Goal: Transaction & Acquisition: Purchase product/service

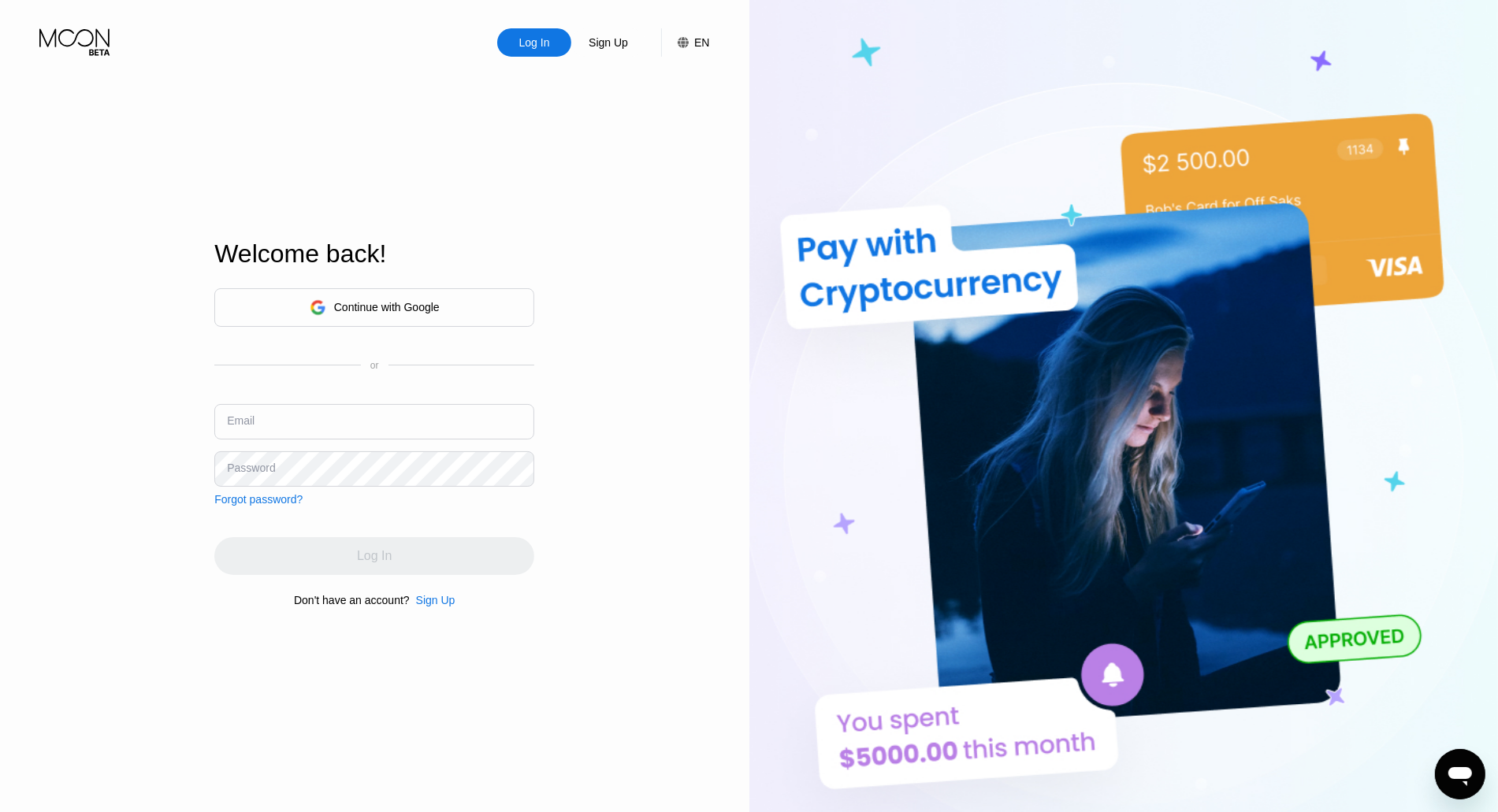
click at [463, 305] on div "Continue with Google" at bounding box center [374, 307] width 320 height 38
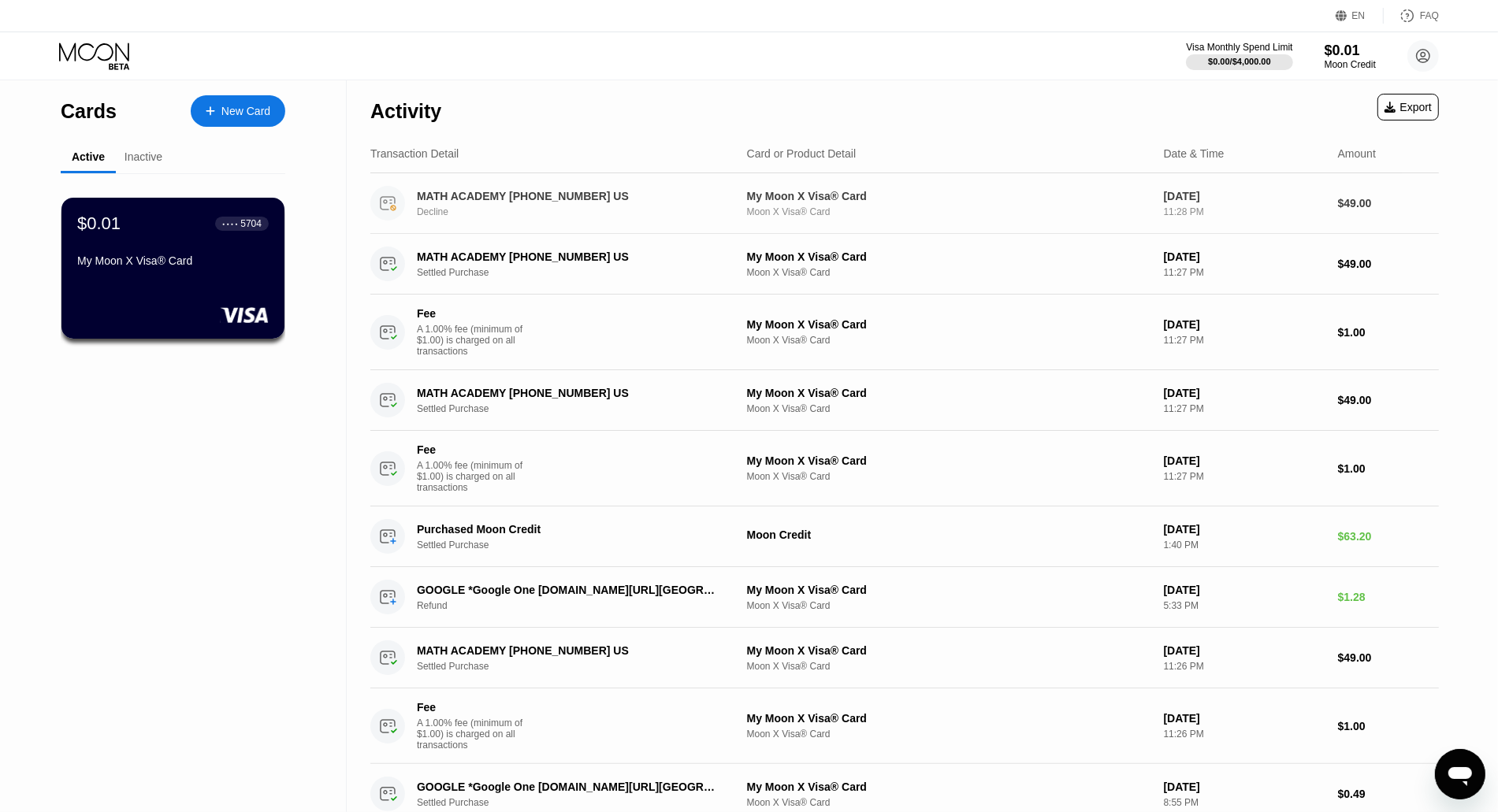
click at [474, 194] on div "MATH ACADEMY [PHONE_NUMBER] US" at bounding box center [569, 196] width 305 height 13
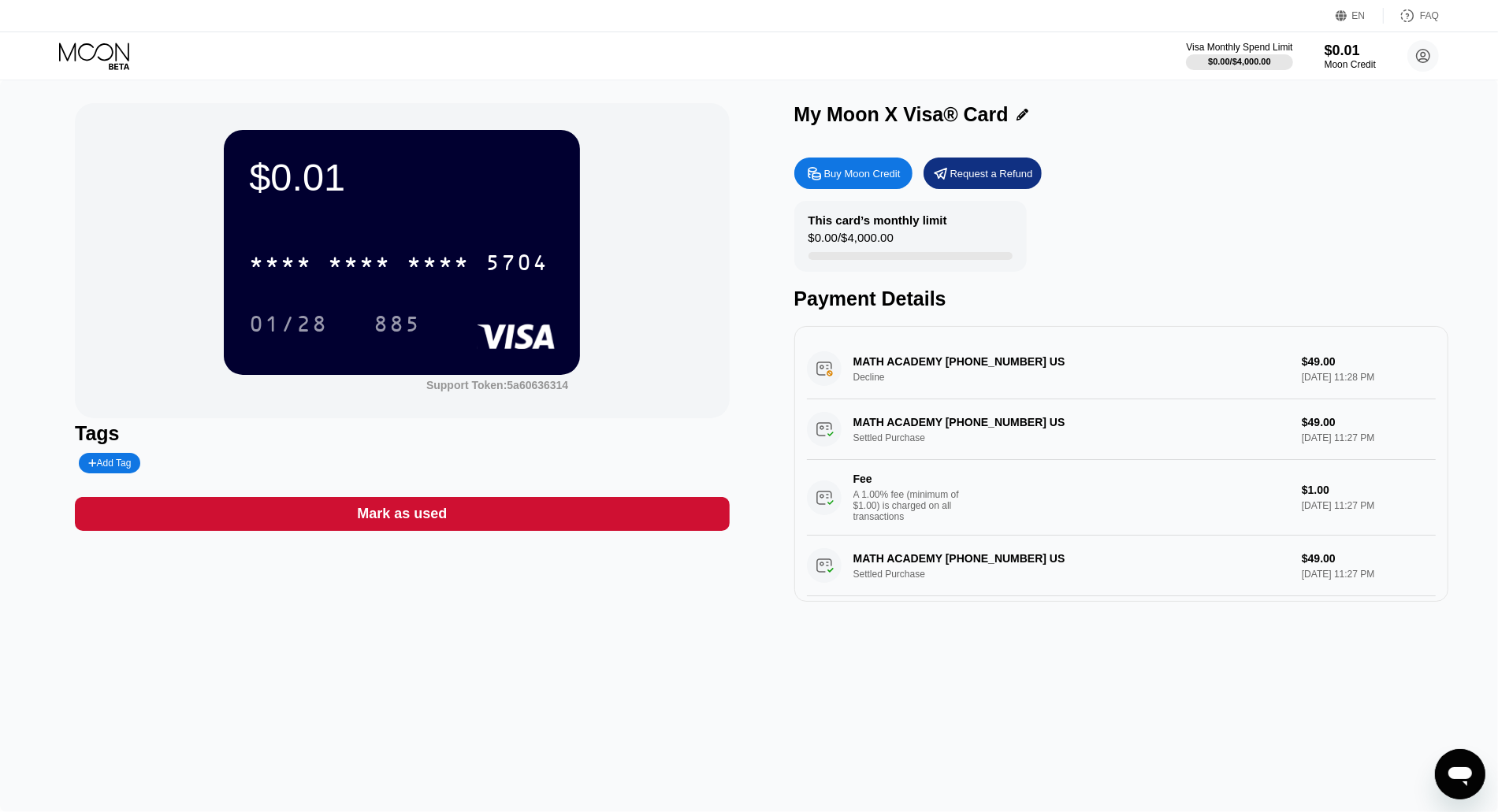
click at [1360, 16] on div "EN" at bounding box center [1359, 15] width 14 height 11
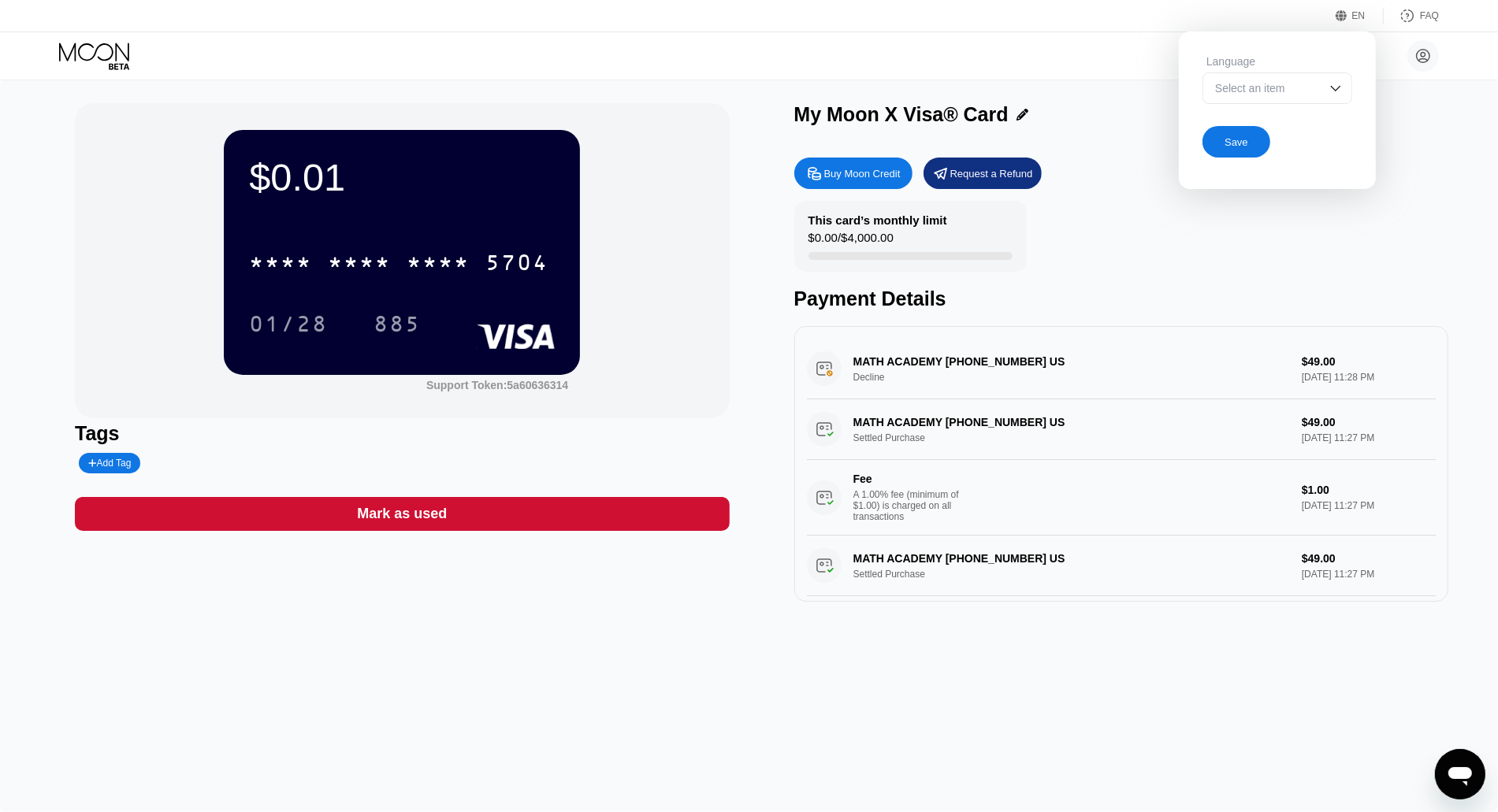
click at [1344, 91] on img at bounding box center [1335, 87] width 15 height 15
click at [1338, 84] on img at bounding box center [1335, 87] width 15 height 15
click at [1349, 18] on div "EN" at bounding box center [1343, 15] width 15 height 15
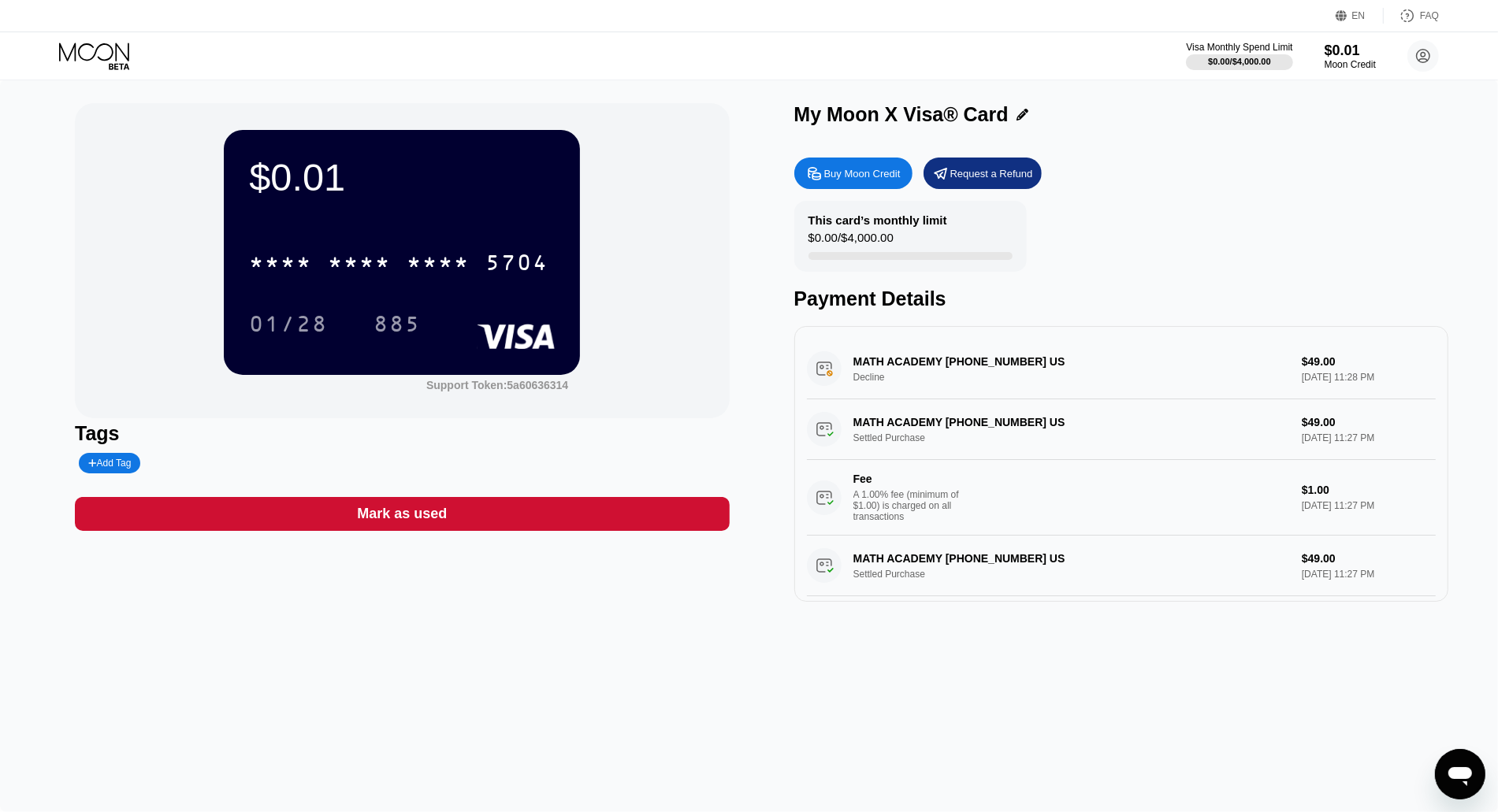
click at [1285, 275] on div "This card’s monthly limit $0.00 / $4,000.00 Payment Details" at bounding box center [1121, 255] width 654 height 109
click at [98, 59] on icon at bounding box center [96, 57] width 73 height 27
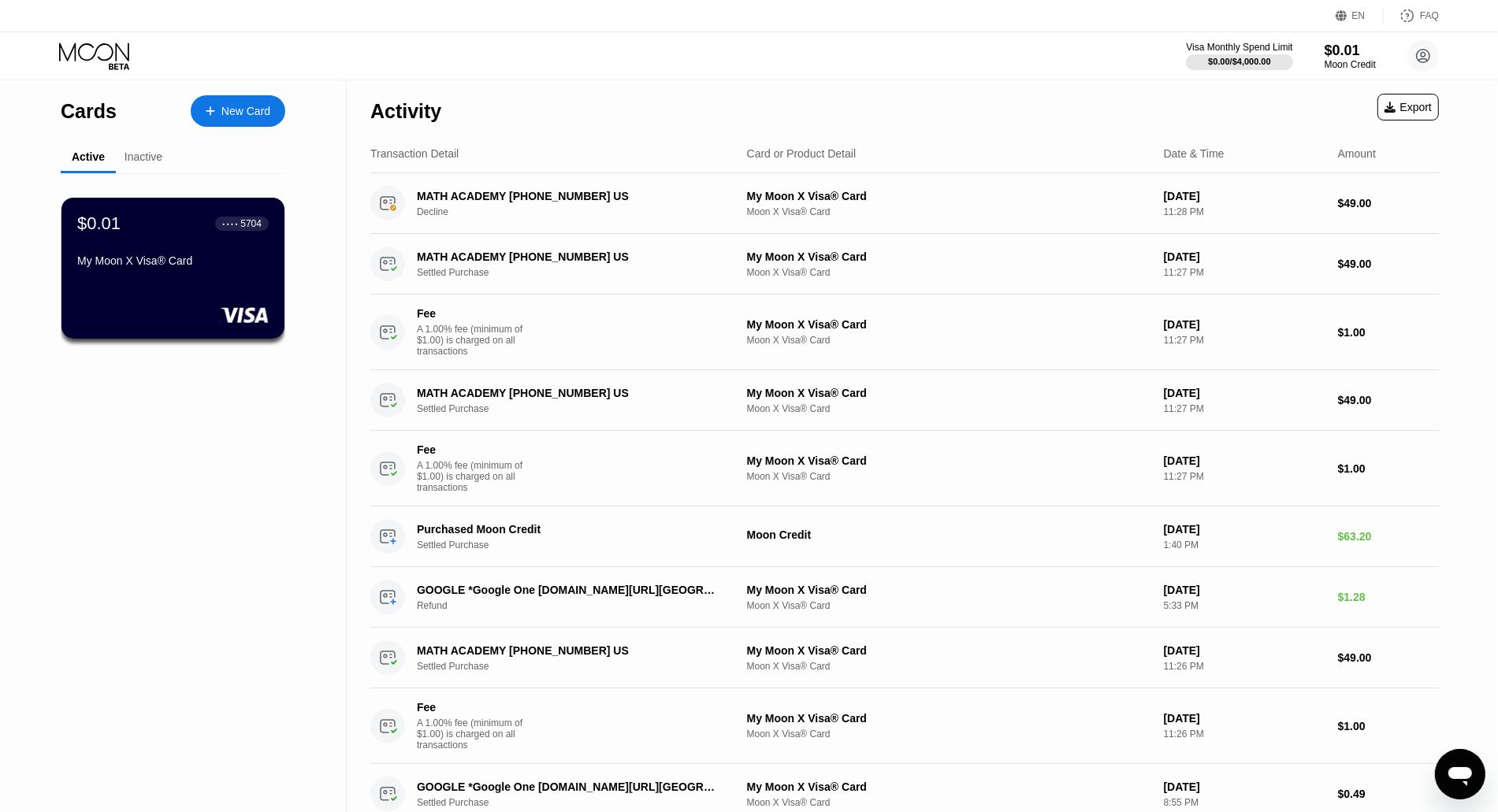
click at [142, 158] on div "Inactive" at bounding box center [143, 157] width 37 height 13
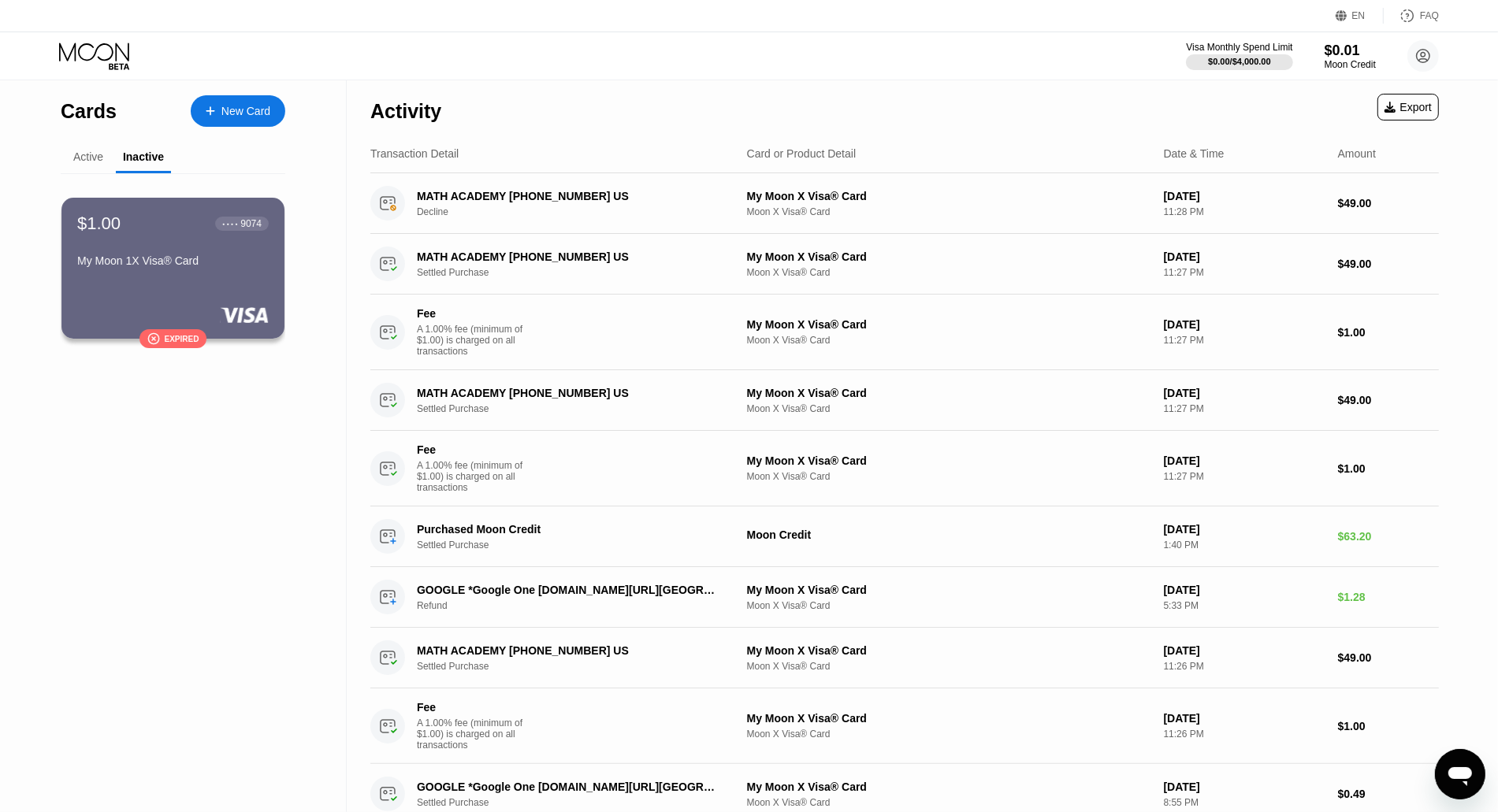
click at [76, 156] on div "Active" at bounding box center [88, 157] width 30 height 13
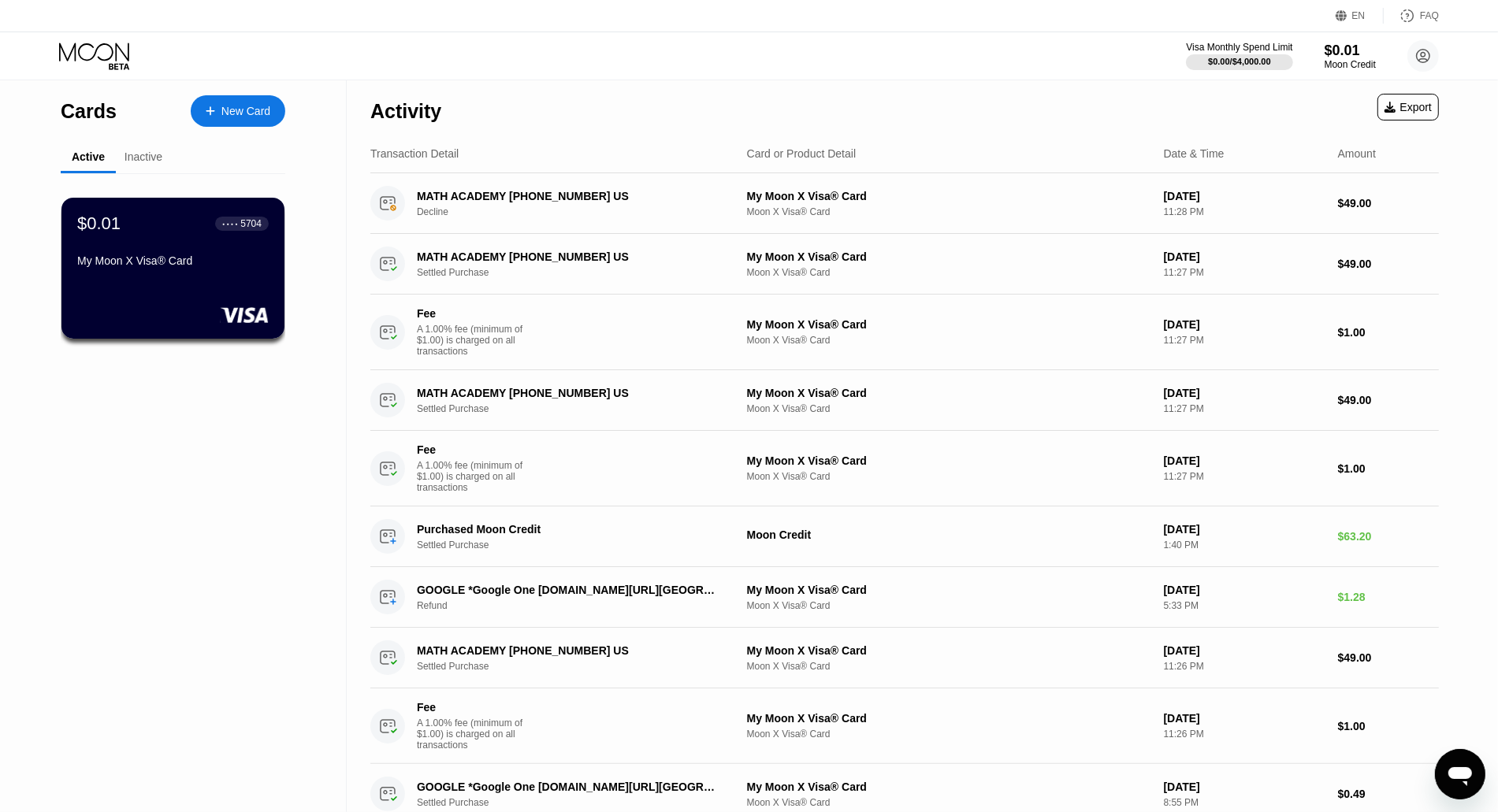
click at [99, 60] on icon at bounding box center [96, 57] width 73 height 27
click at [93, 43] on icon at bounding box center [96, 57] width 73 height 27
click at [1349, 48] on div "$0.01" at bounding box center [1350, 50] width 53 height 16
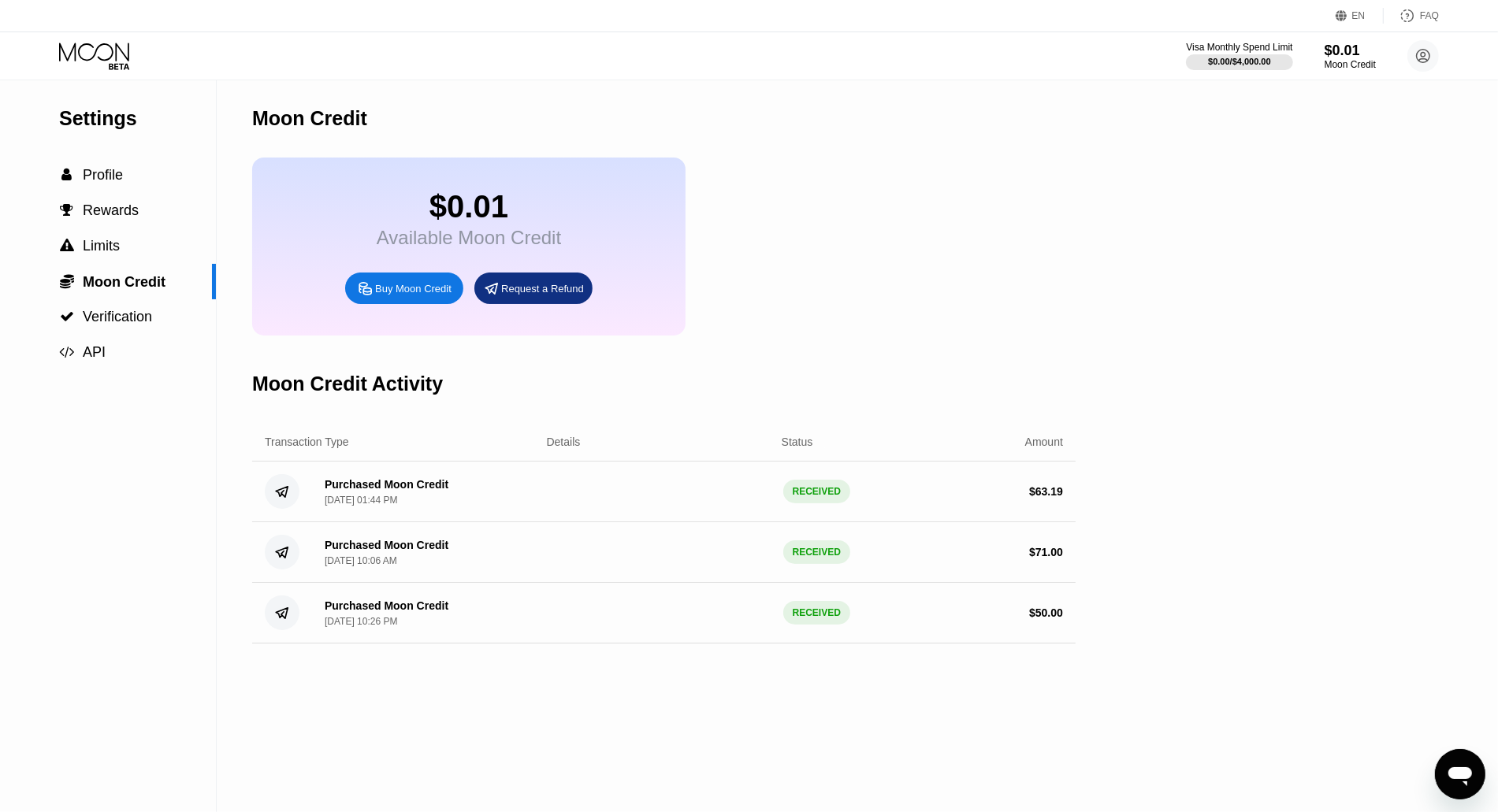
click at [432, 295] on div "Buy Moon Credit" at bounding box center [413, 288] width 77 height 14
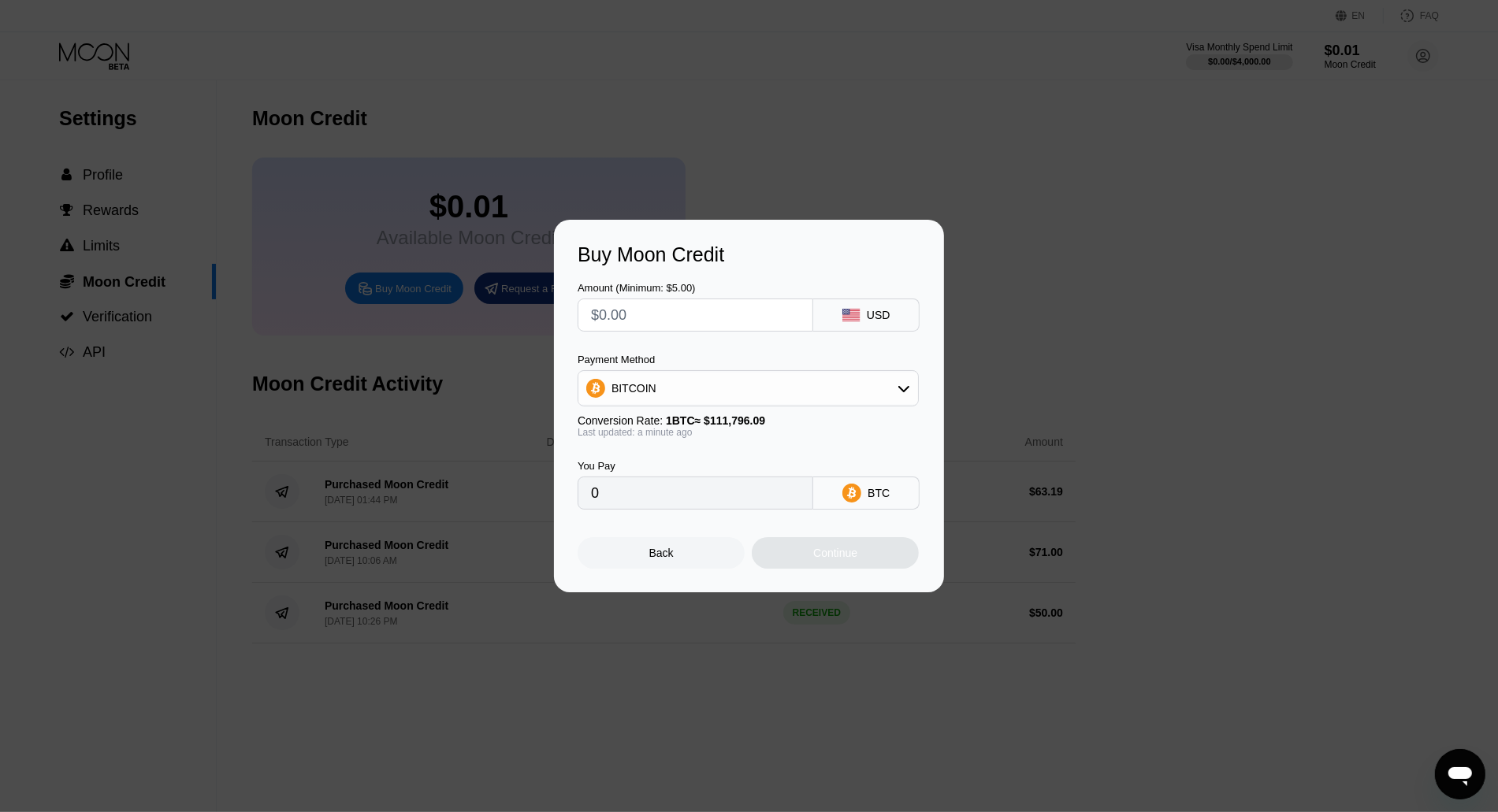
click at [889, 388] on div "BITCOIN" at bounding box center [748, 388] width 339 height 32
click at [773, 461] on div "USDT on TRON" at bounding box center [758, 467] width 297 height 13
type input "0.00"
drag, startPoint x: 771, startPoint y: 461, endPoint x: 801, endPoint y: 380, distance: 86.4
drag, startPoint x: 801, startPoint y: 380, endPoint x: 655, endPoint y: 501, distance: 189.6
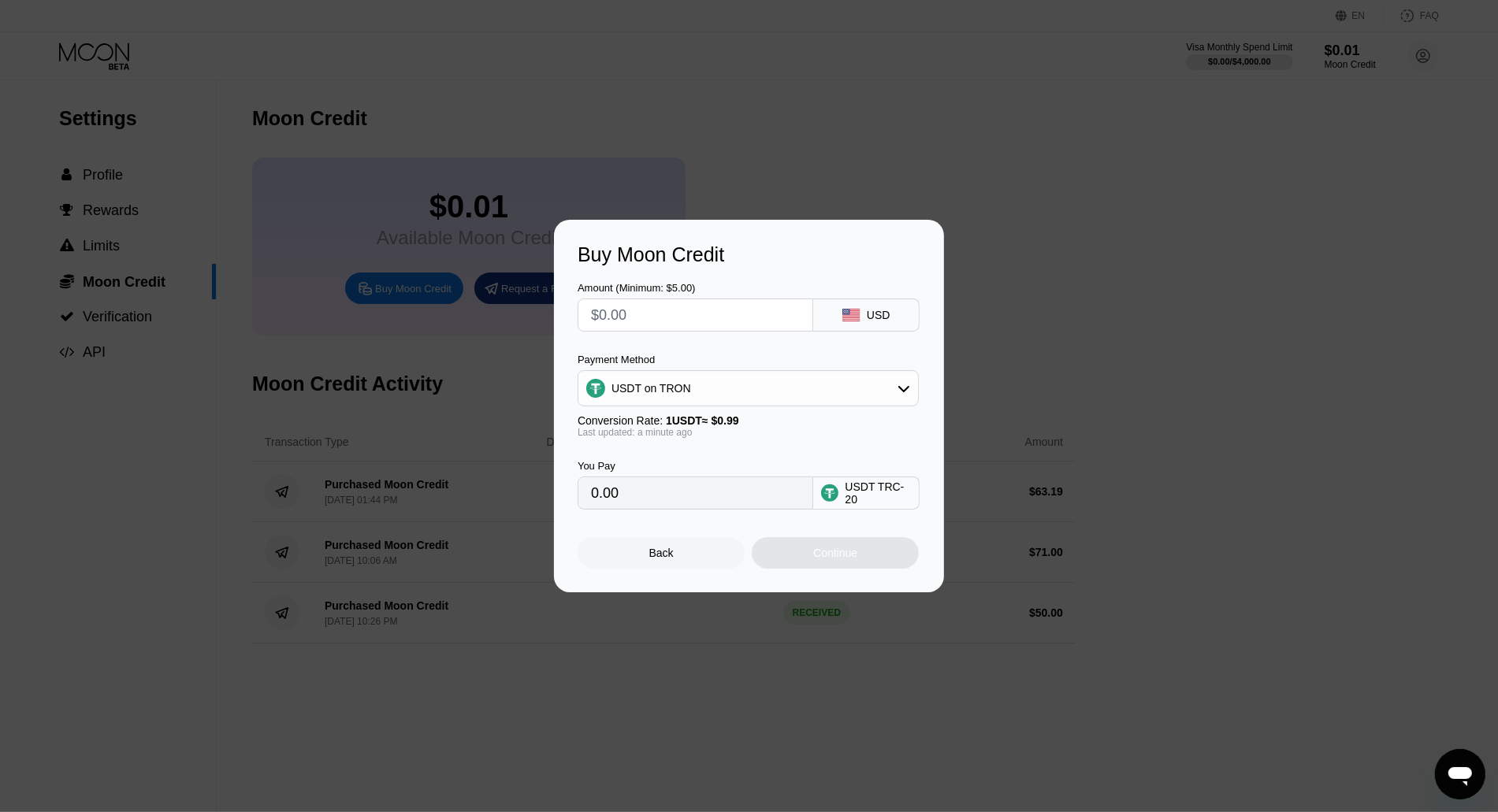
click at [650, 523] on div "Back Continue" at bounding box center [749, 539] width 343 height 59
drag, startPoint x: 657, startPoint y: 498, endPoint x: 493, endPoint y: 497, distance: 164.0
click at [494, 498] on div "Buy Moon Credit Amount (Minimum: $5.00) USD Payment Method USDT on TRON Convers…" at bounding box center [749, 406] width 1498 height 373
click at [690, 496] on input "0.00" at bounding box center [695, 493] width 209 height 32
click at [681, 496] on input "0.00" at bounding box center [695, 493] width 209 height 32
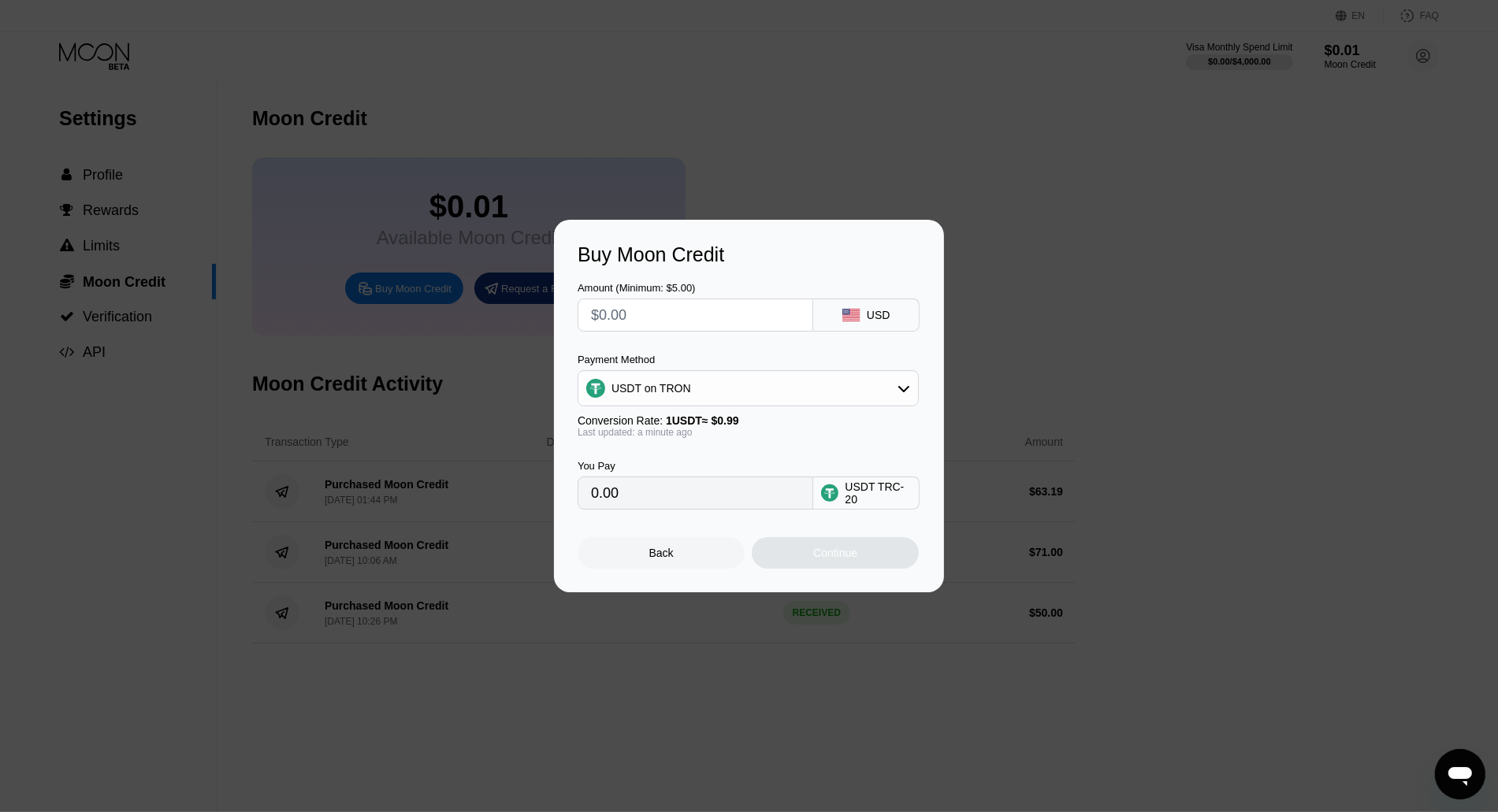
click at [672, 319] on input "text" at bounding box center [695, 314] width 209 height 32
type input "$5"
type input "5.05"
type input "$50"
type input "50.51"
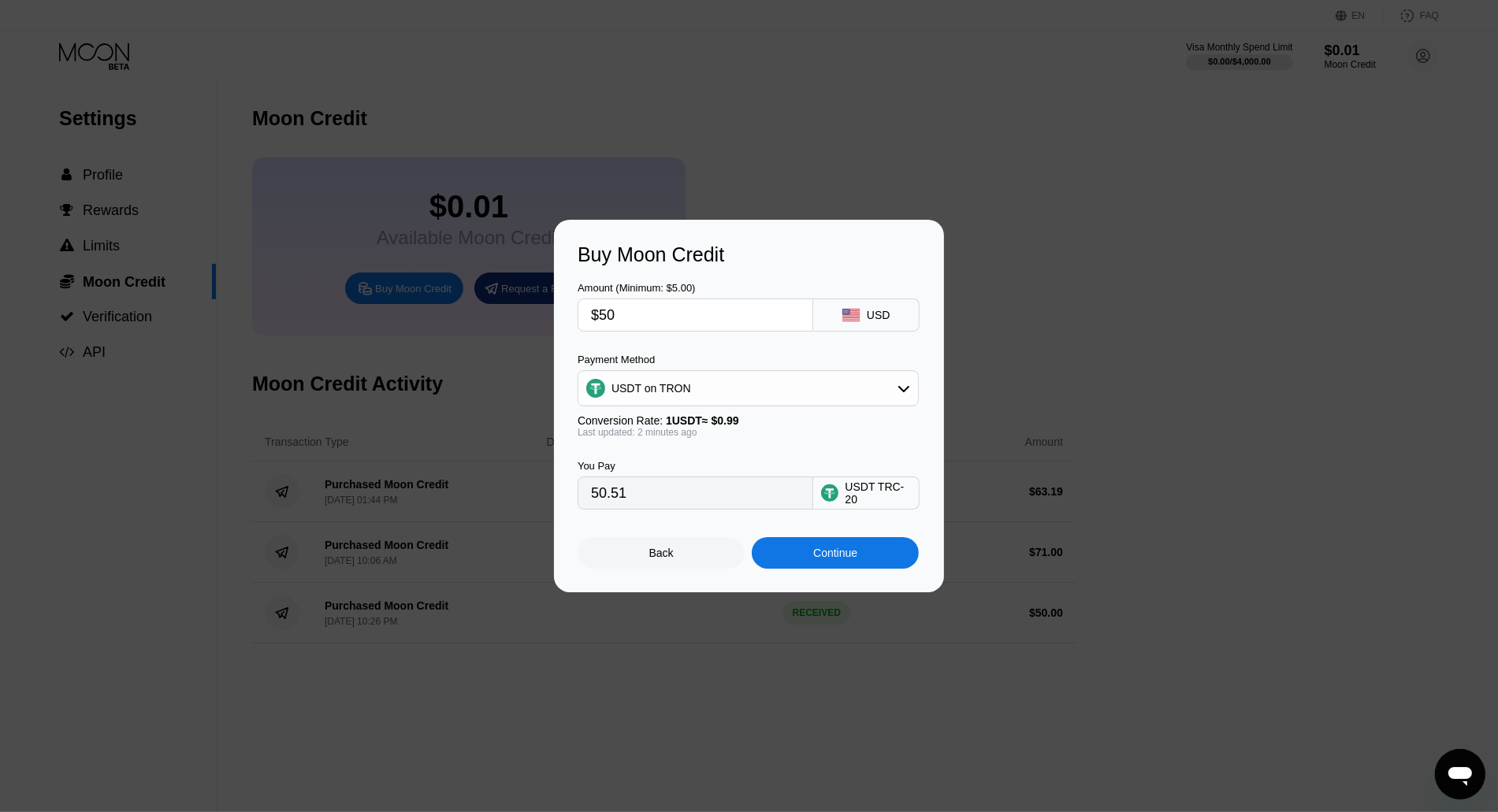
type input "$50"
click at [840, 555] on div "Continue" at bounding box center [835, 553] width 44 height 13
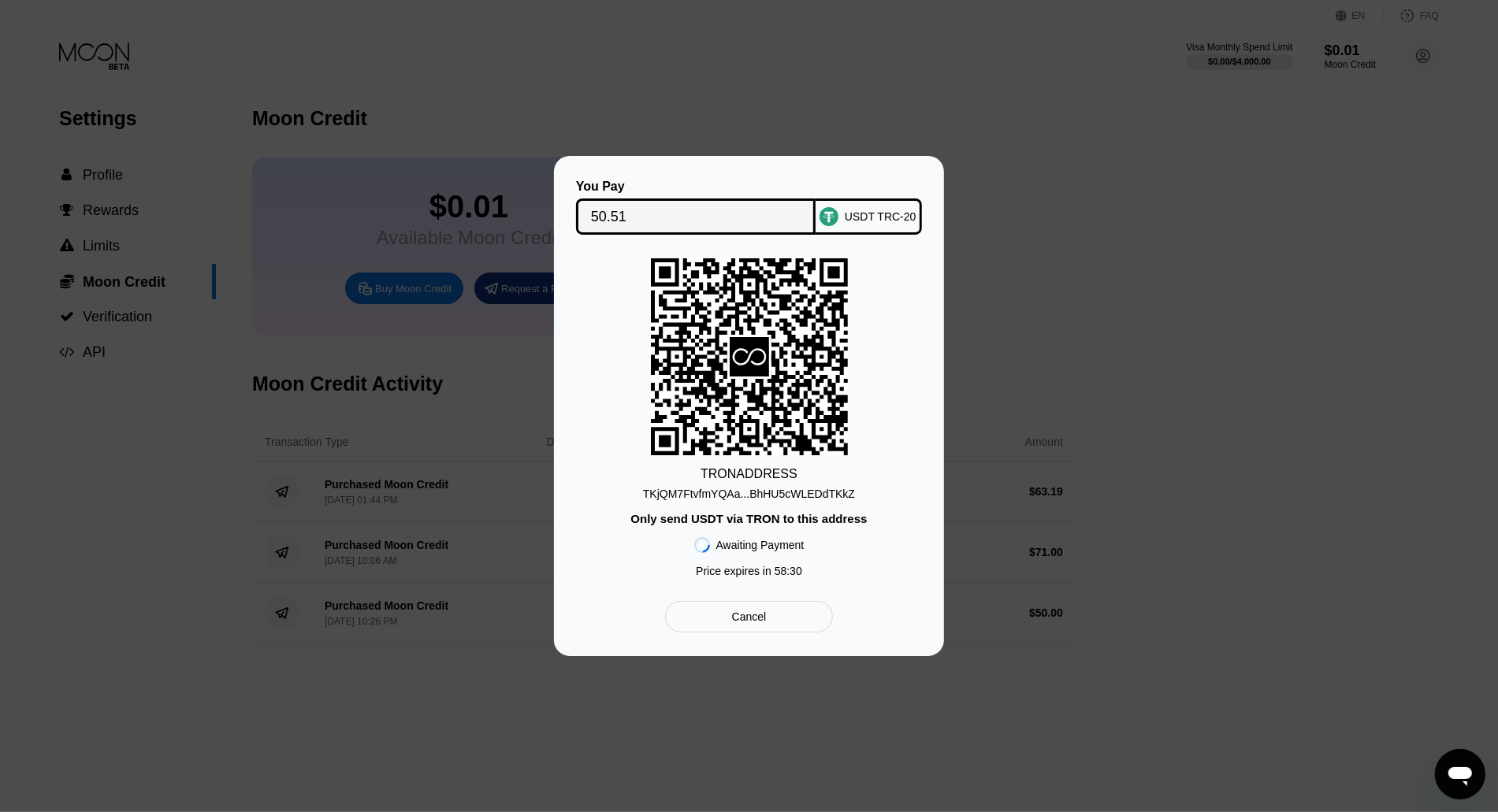
click at [778, 488] on div "TKjQM7FtvfmYQAa...BhHU5cWLEDdTKkZ" at bounding box center [749, 494] width 212 height 13
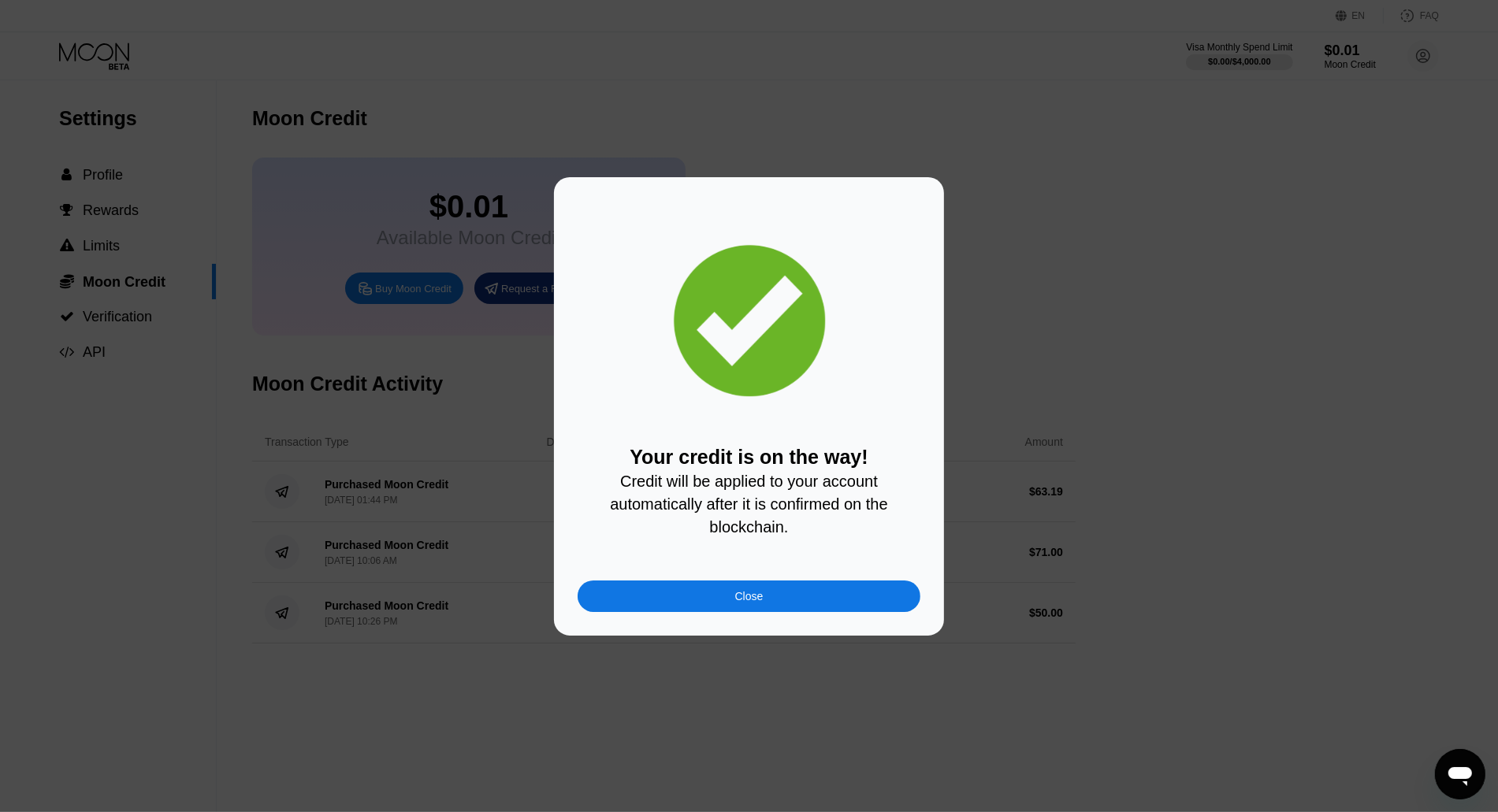
click at [782, 597] on div "Close" at bounding box center [749, 596] width 343 height 32
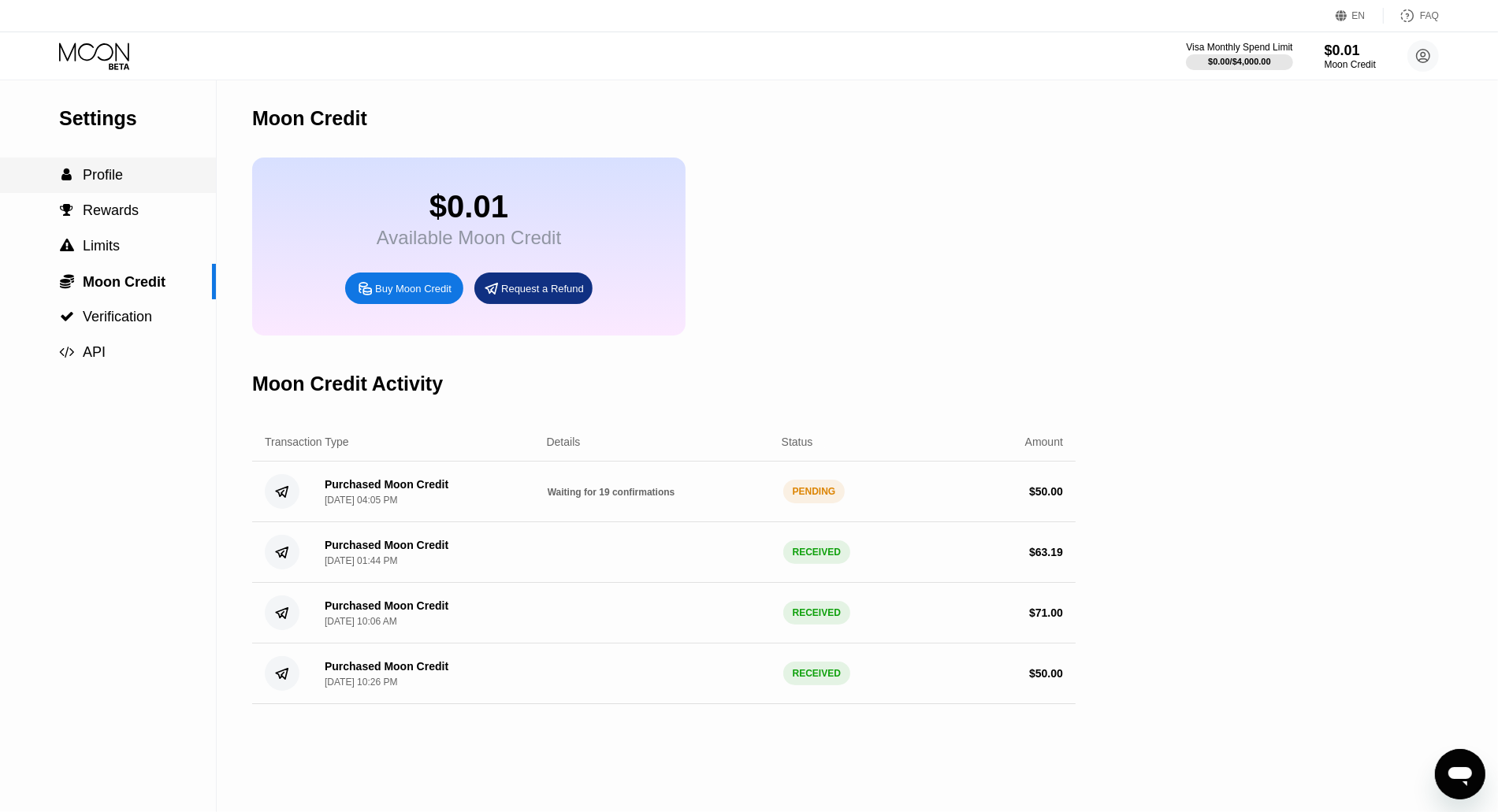
click at [132, 178] on div " Profile" at bounding box center [108, 175] width 216 height 16
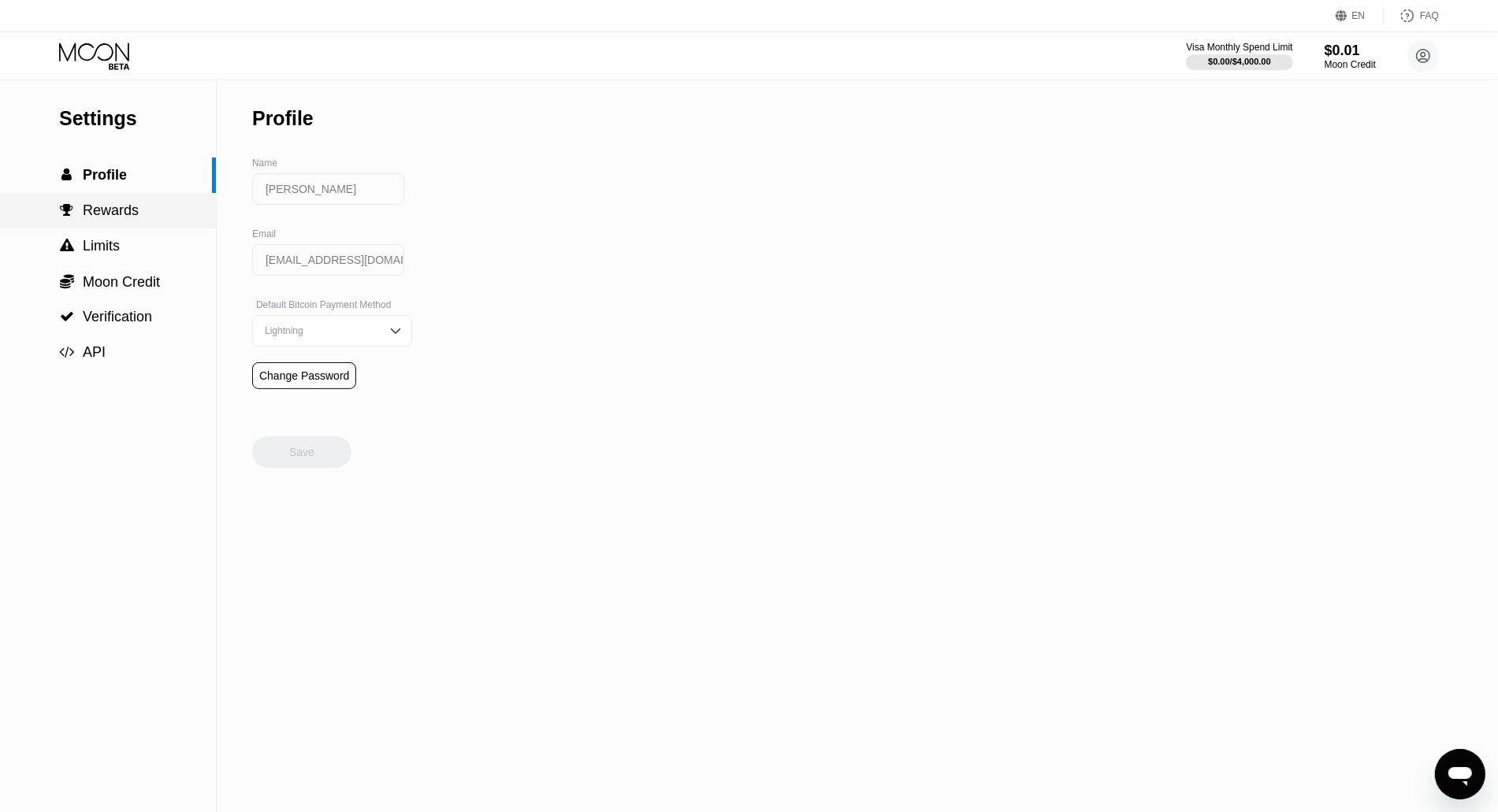
click at [123, 207] on span "Rewards" at bounding box center [110, 210] width 56 height 15
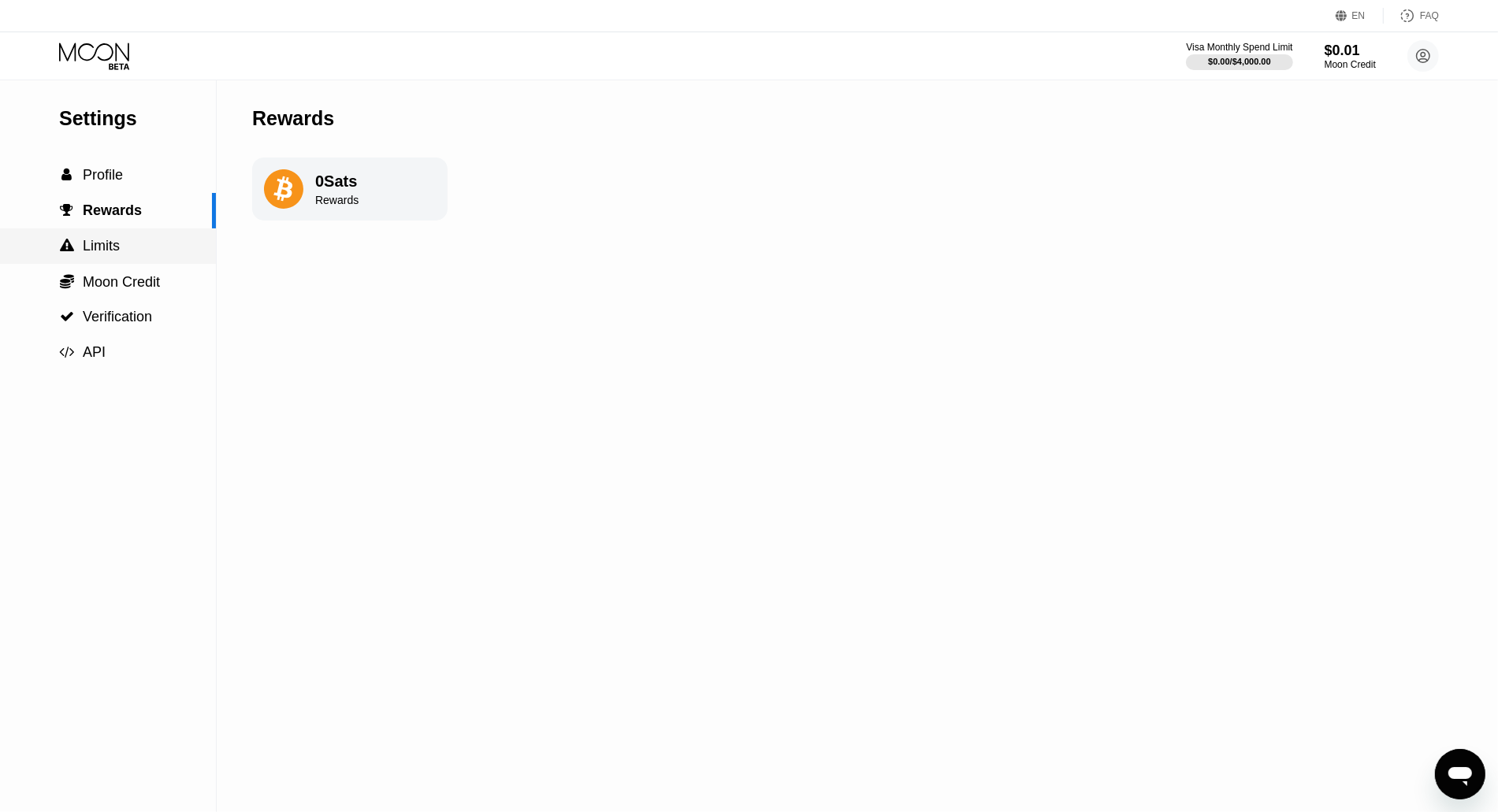
click at [132, 250] on div " Limits" at bounding box center [108, 246] width 216 height 16
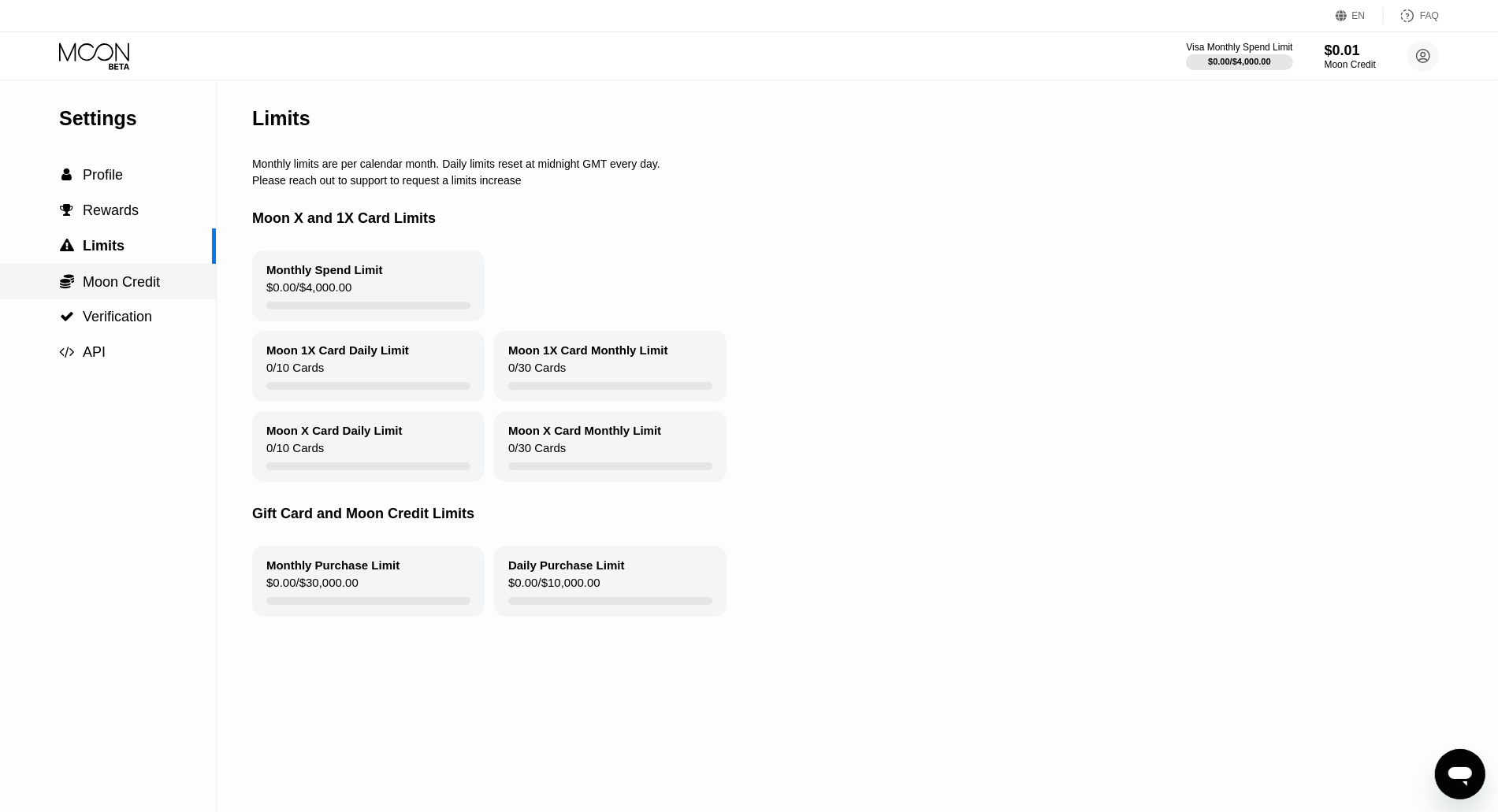
click at [136, 278] on span "Moon Credit" at bounding box center [121, 282] width 77 height 15
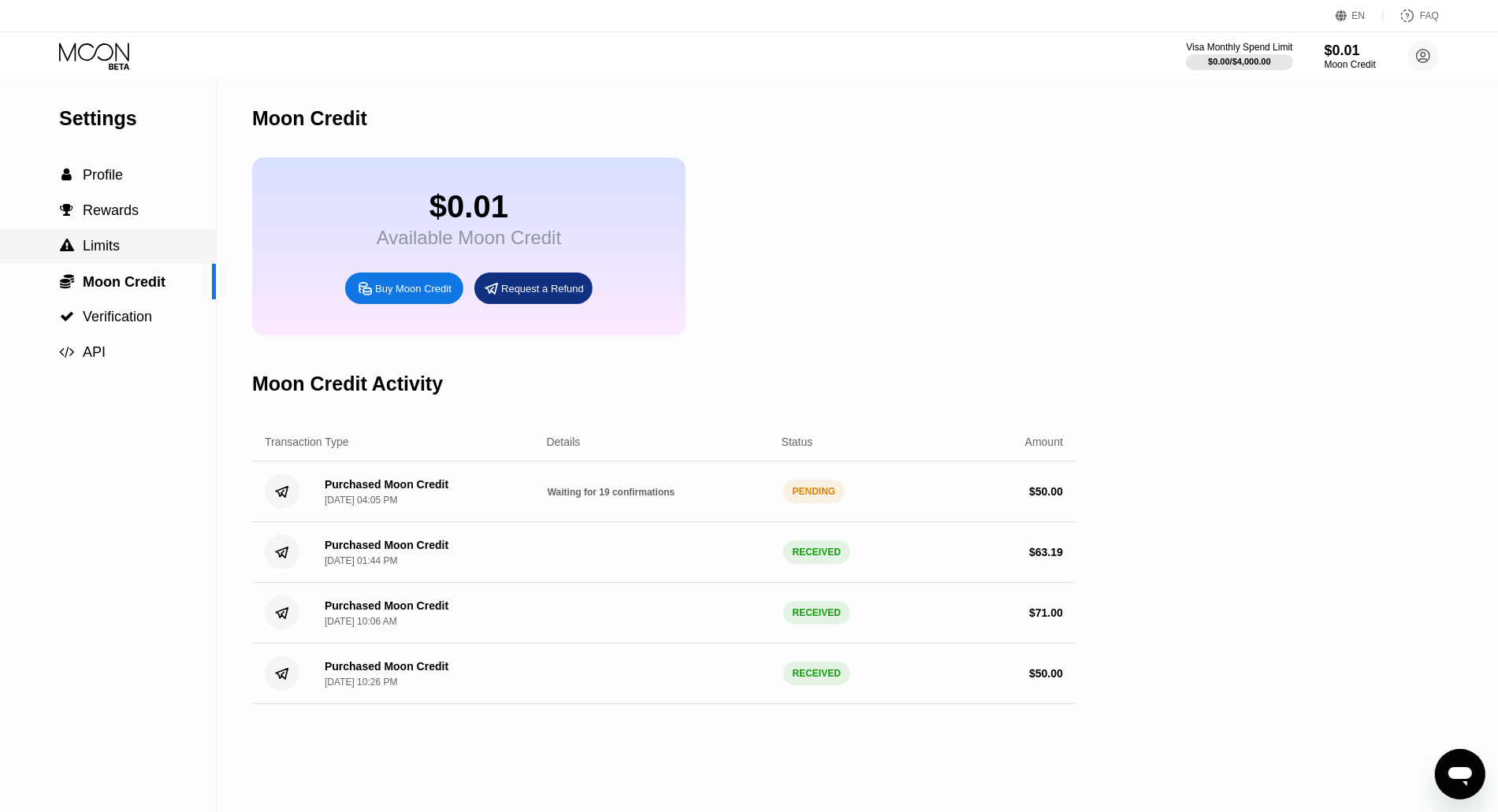
click at [131, 254] on div " Limits" at bounding box center [108, 246] width 216 height 16
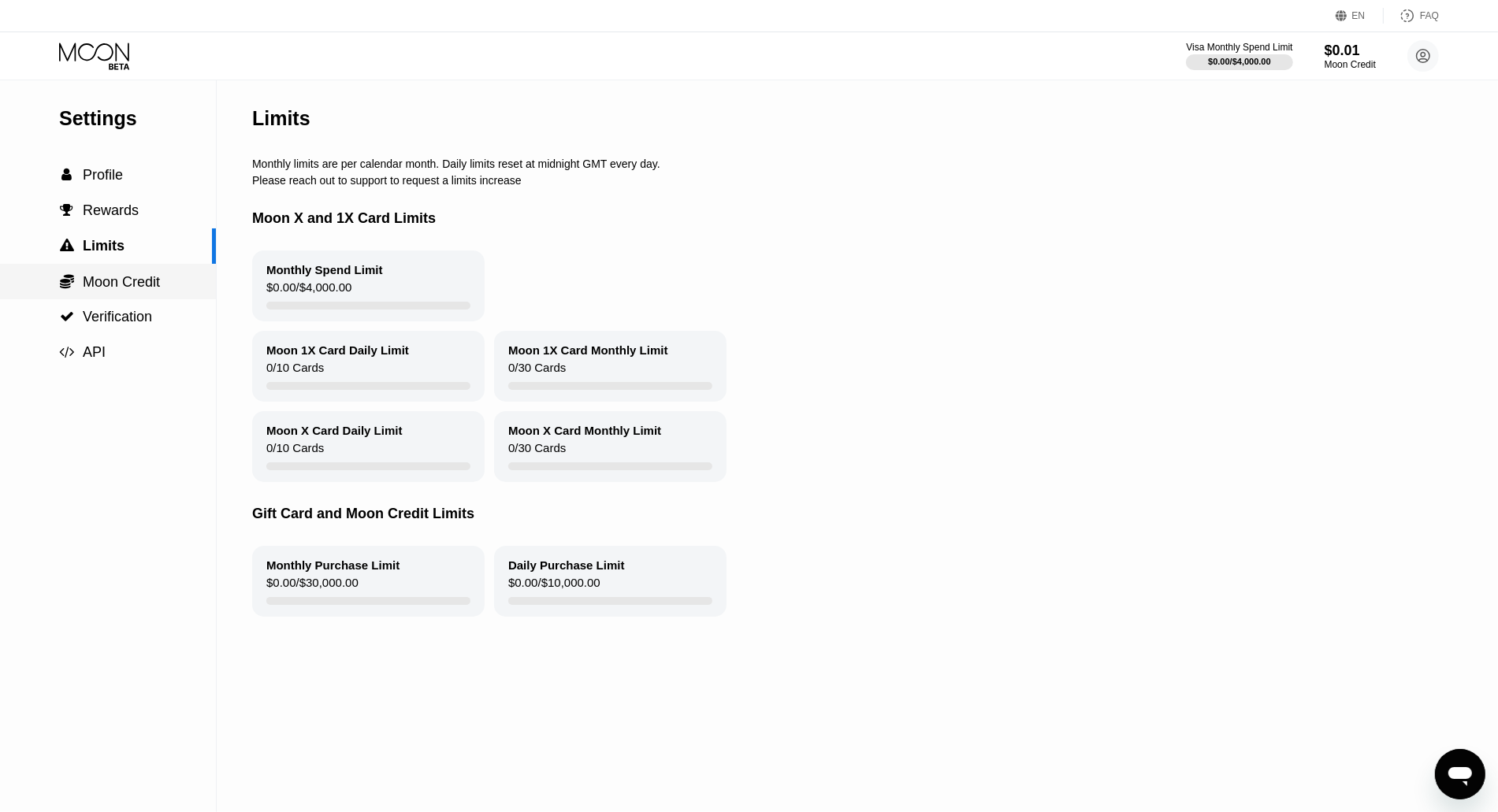
click at [141, 282] on span "Moon Credit" at bounding box center [121, 282] width 77 height 15
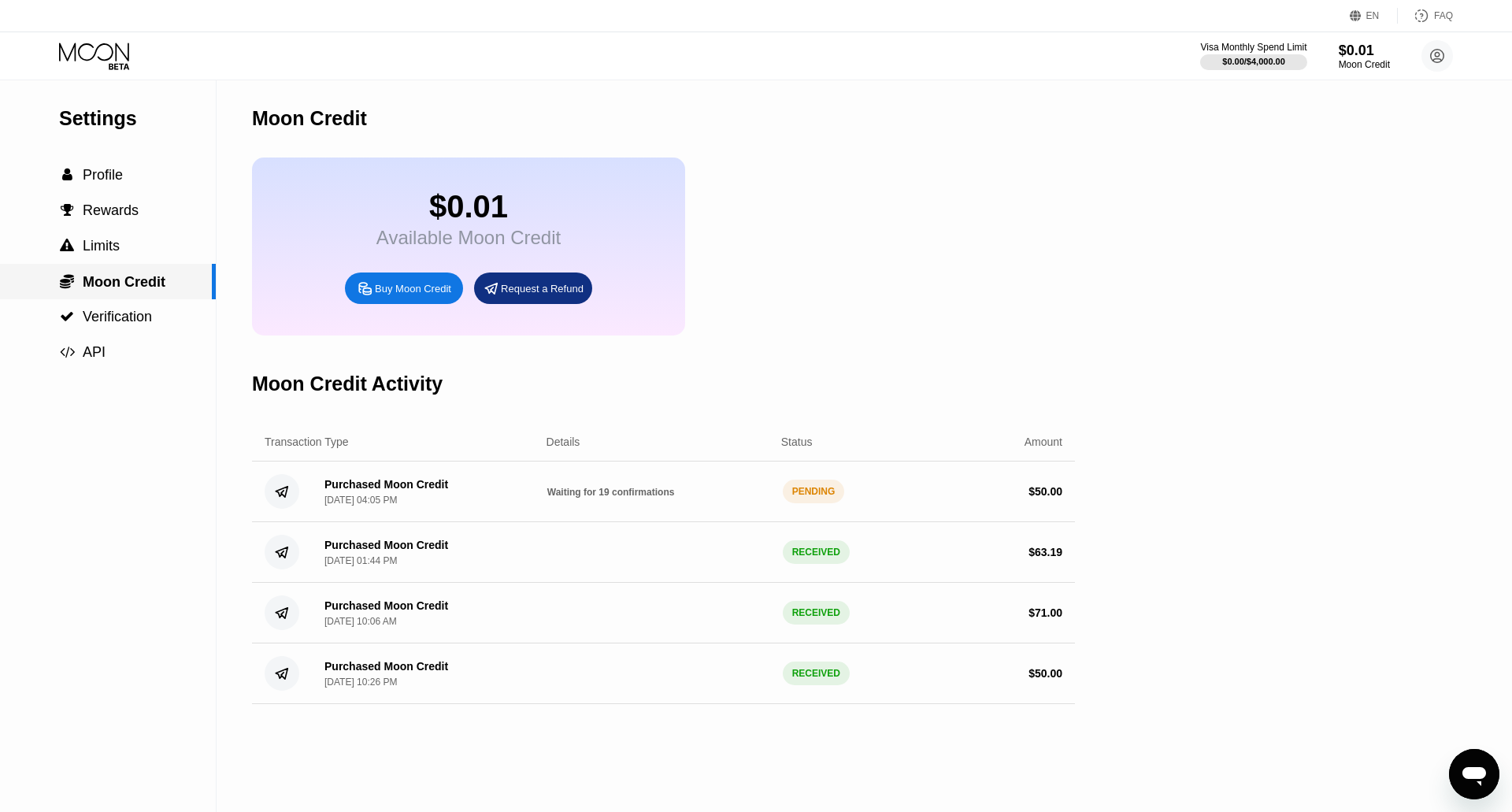
click at [137, 254] on div " Limits" at bounding box center [108, 246] width 216 height 16
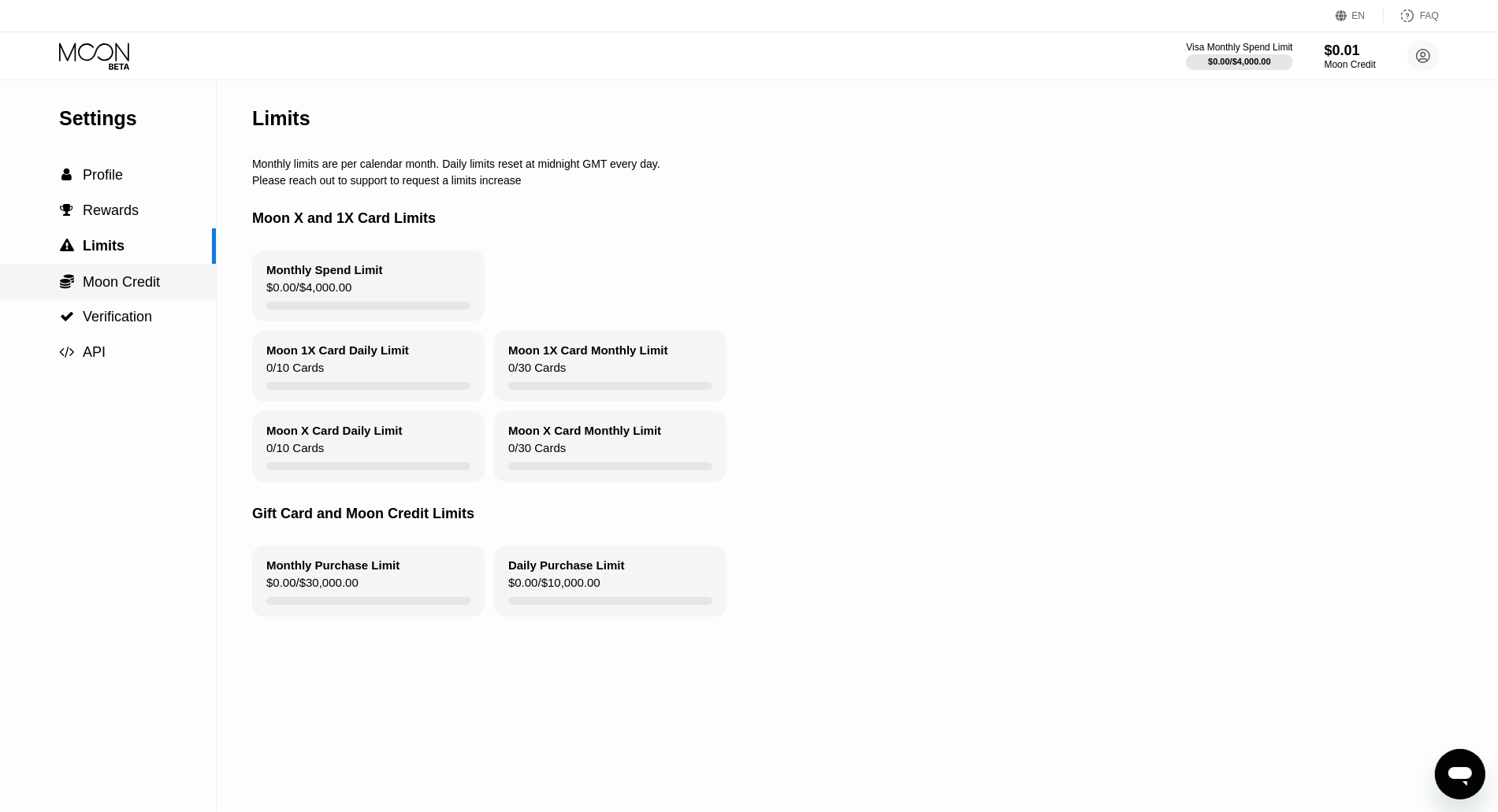
click at [138, 275] on div " Moon Credit" at bounding box center [108, 282] width 216 height 36
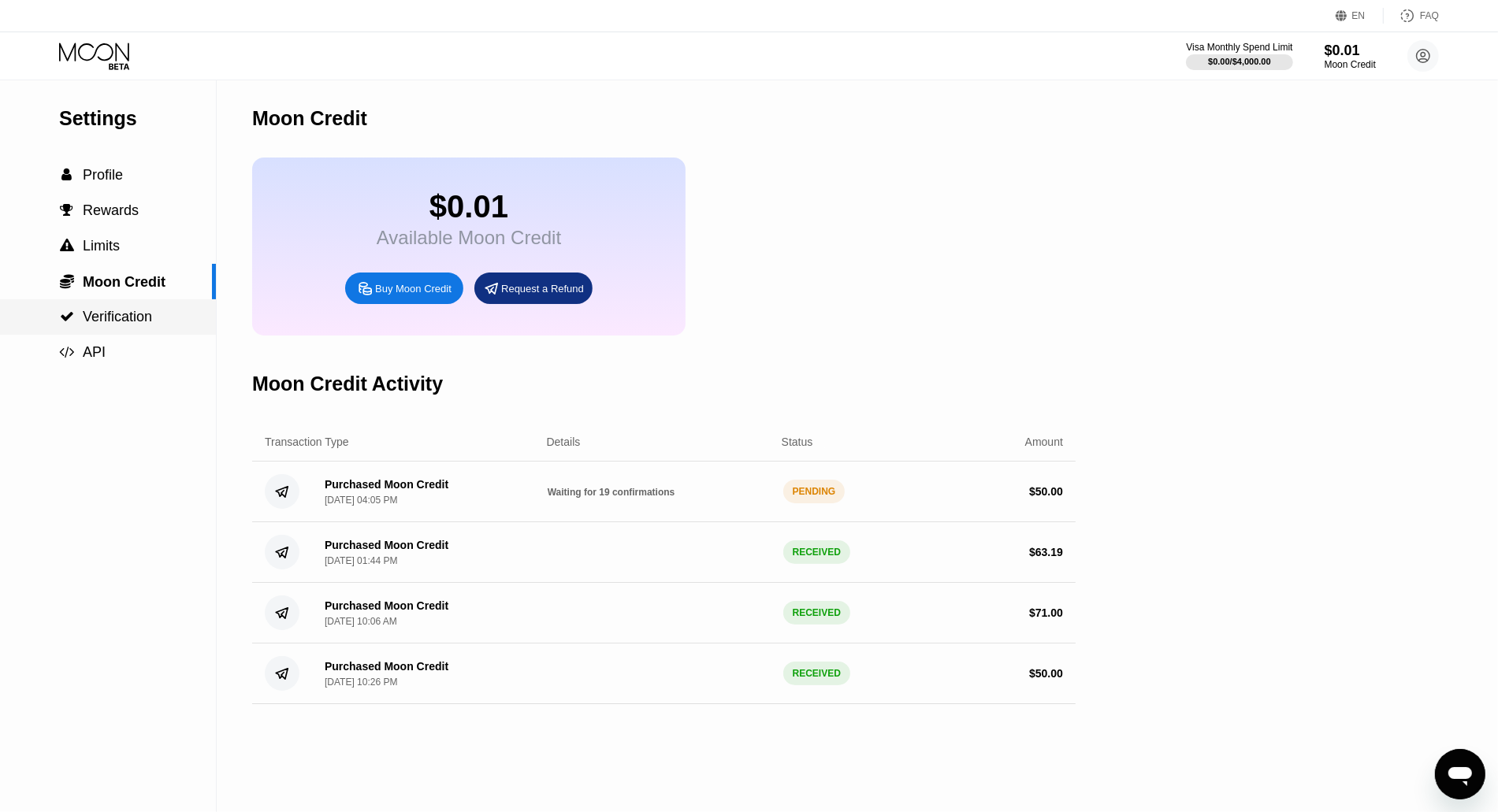
click at [138, 317] on span "Verification" at bounding box center [118, 316] width 69 height 15
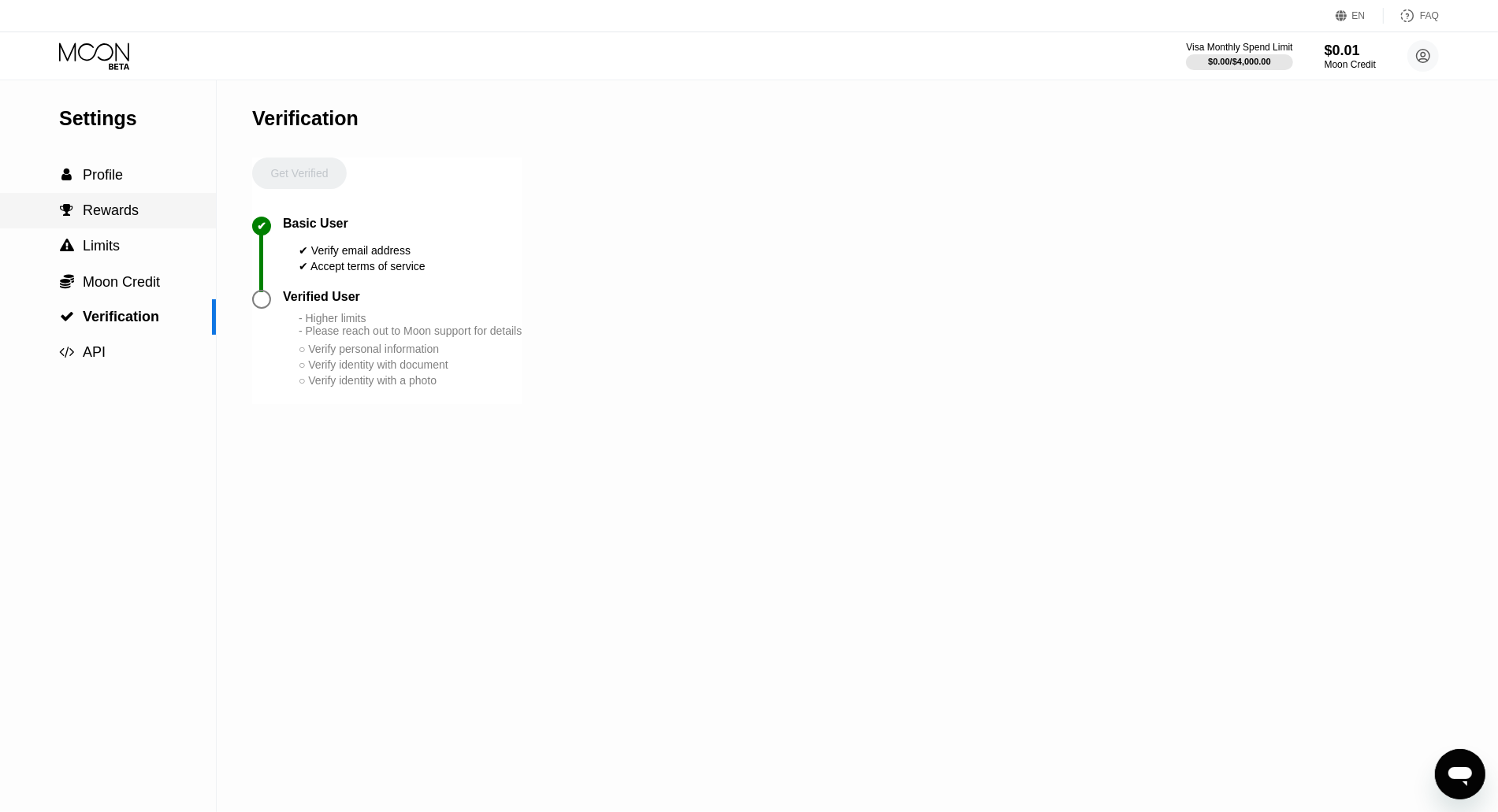
click at [131, 183] on div " Profile" at bounding box center [108, 175] width 216 height 16
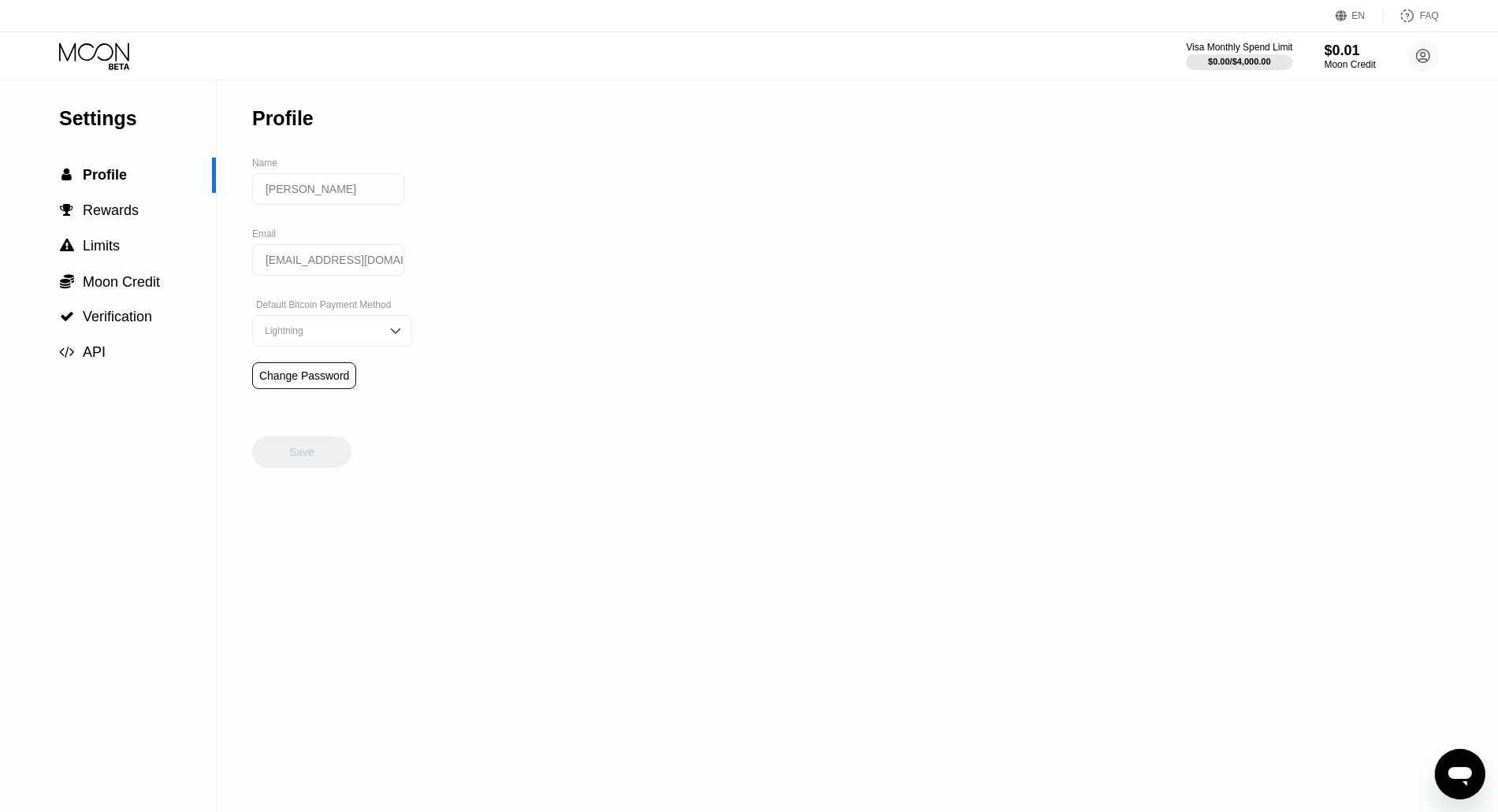
click at [388, 329] on div "Lightning" at bounding box center [332, 331] width 160 height 32
click at [529, 293] on div "Settings  Profile  Rewards  Limits  Moon Credit  Verification  API Profil…" at bounding box center [749, 446] width 1498 height 733
click at [439, 448] on div "Settings  Profile  Rewards  Limits  Moon Credit  Verification  API Profil…" at bounding box center [749, 446] width 1498 height 733
click at [363, 363] on div "Lightning" at bounding box center [332, 362] width 159 height 32
click at [112, 49] on icon at bounding box center [94, 52] width 70 height 18
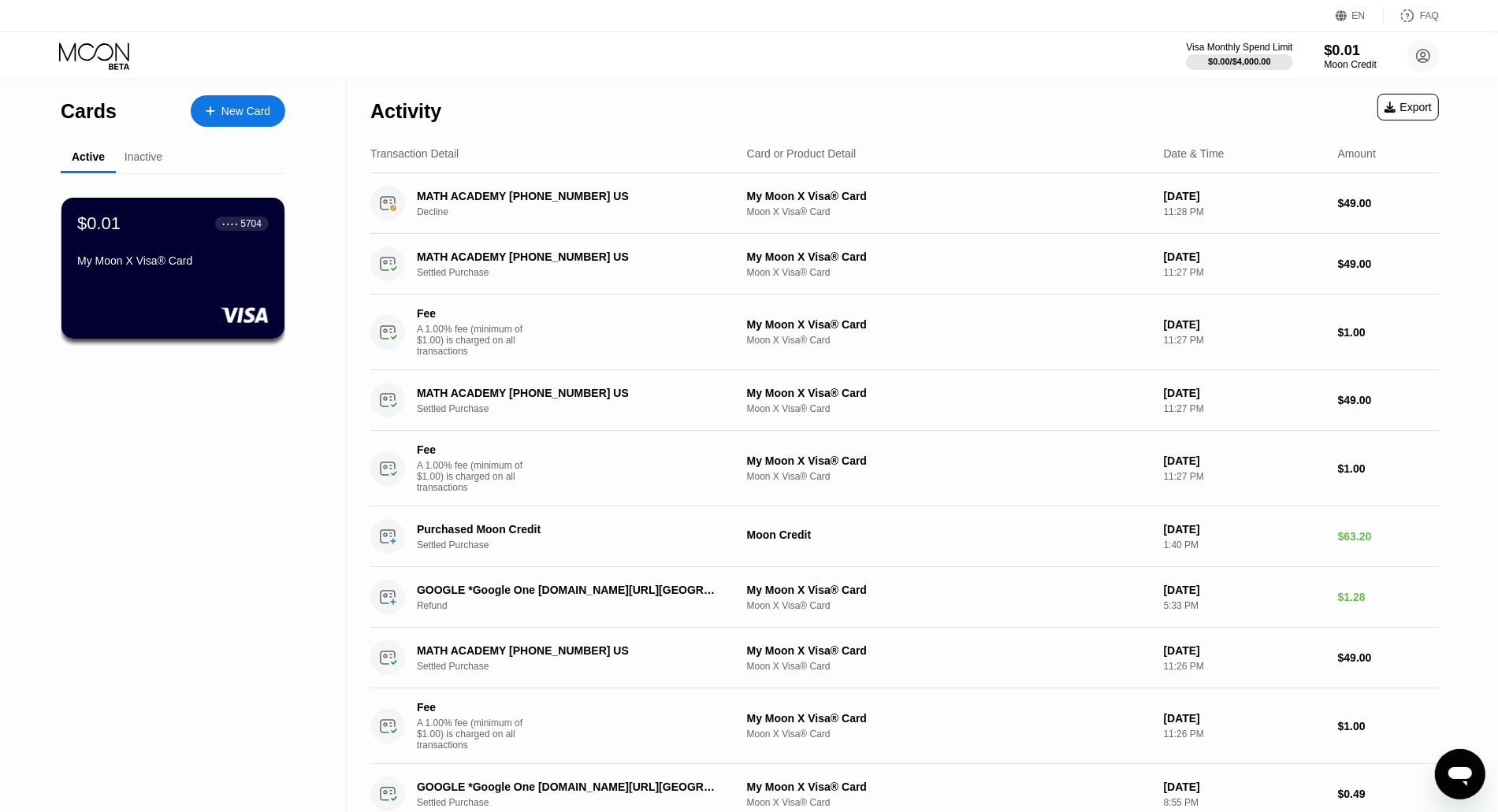
click at [1348, 51] on div "$0.01" at bounding box center [1350, 50] width 53 height 16
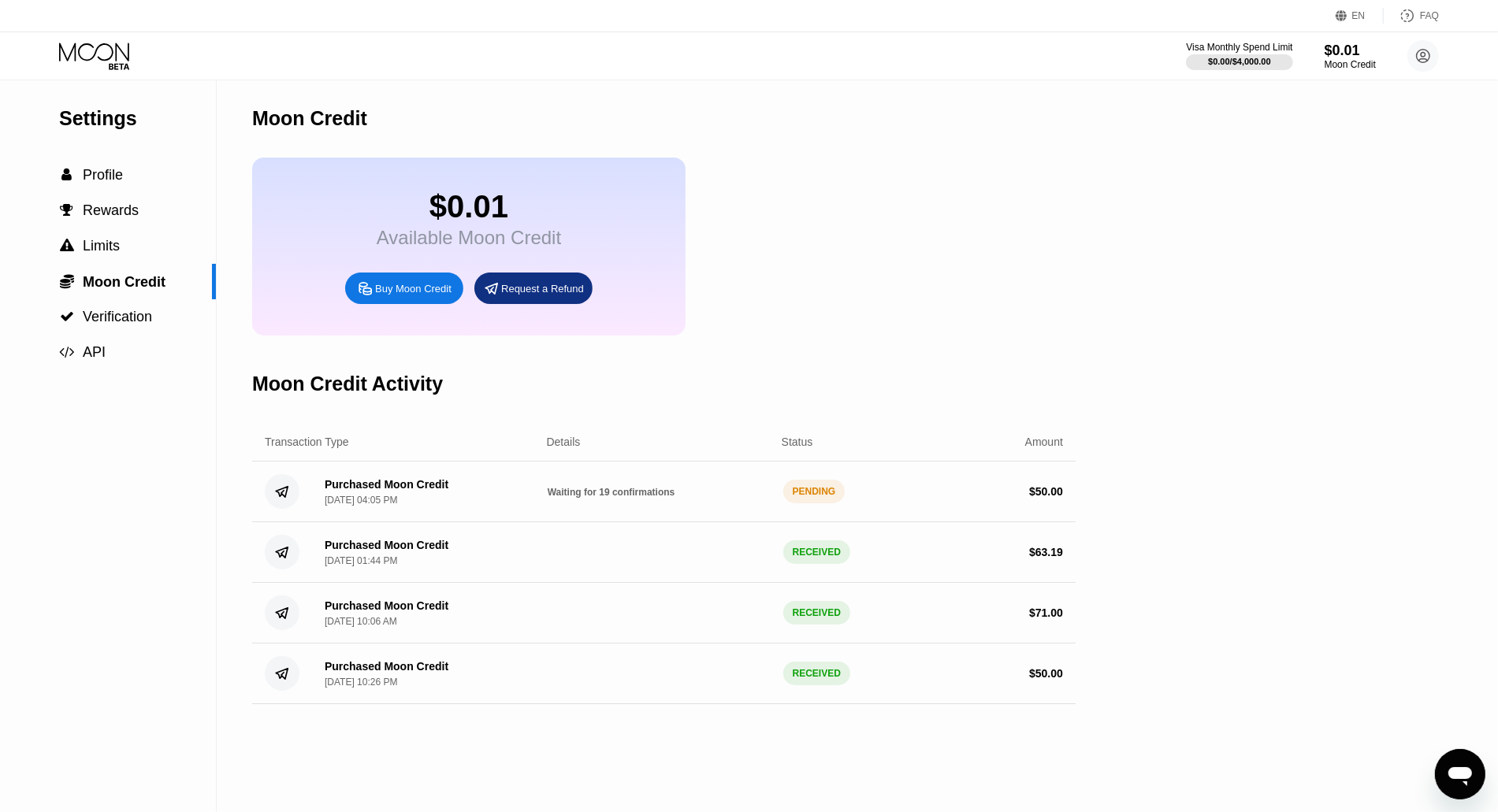
click at [801, 503] on div "PENDING" at bounding box center [814, 491] width 62 height 24
